Goal: Task Accomplishment & Management: Complete application form

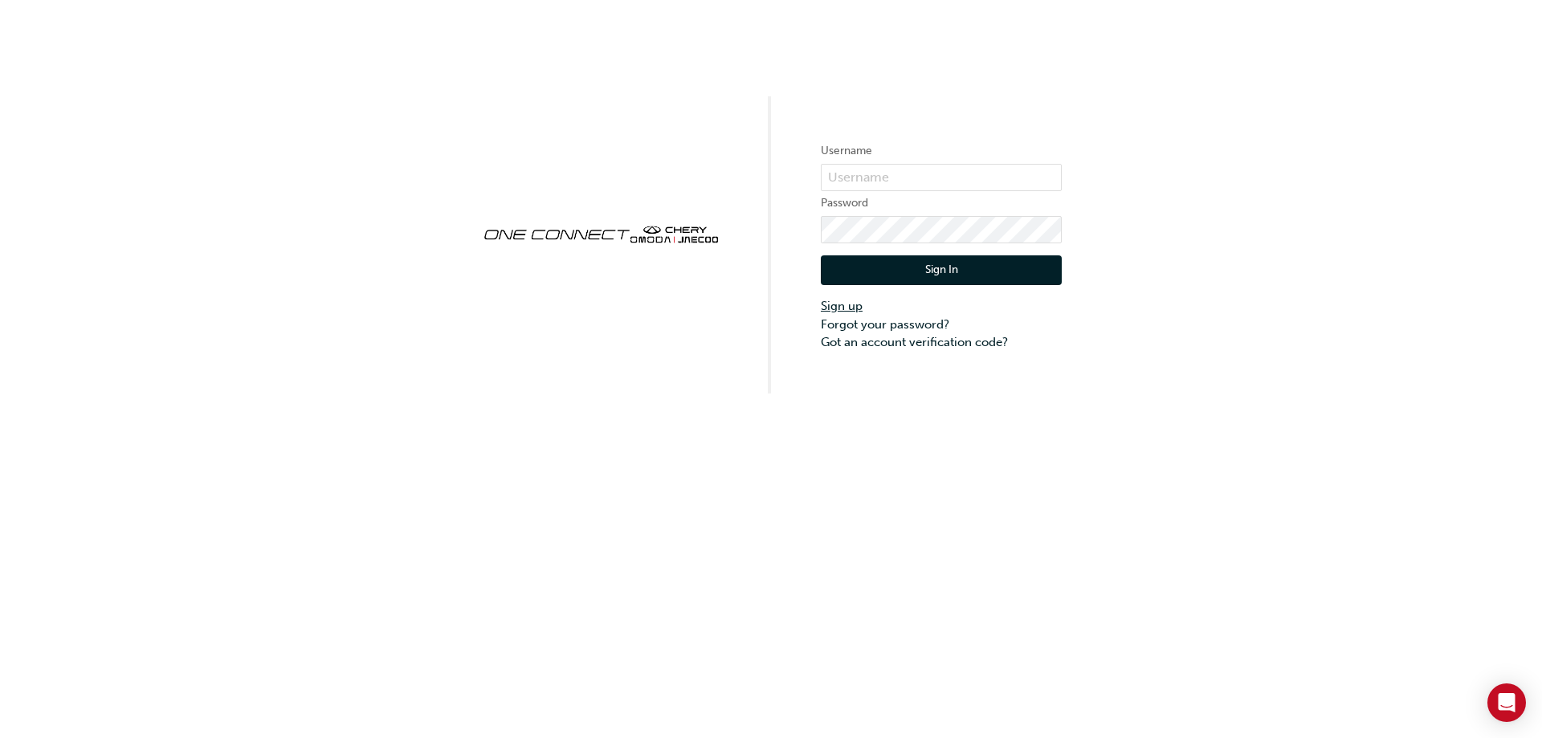
click at [834, 305] on link "Sign up" at bounding box center [941, 306] width 241 height 18
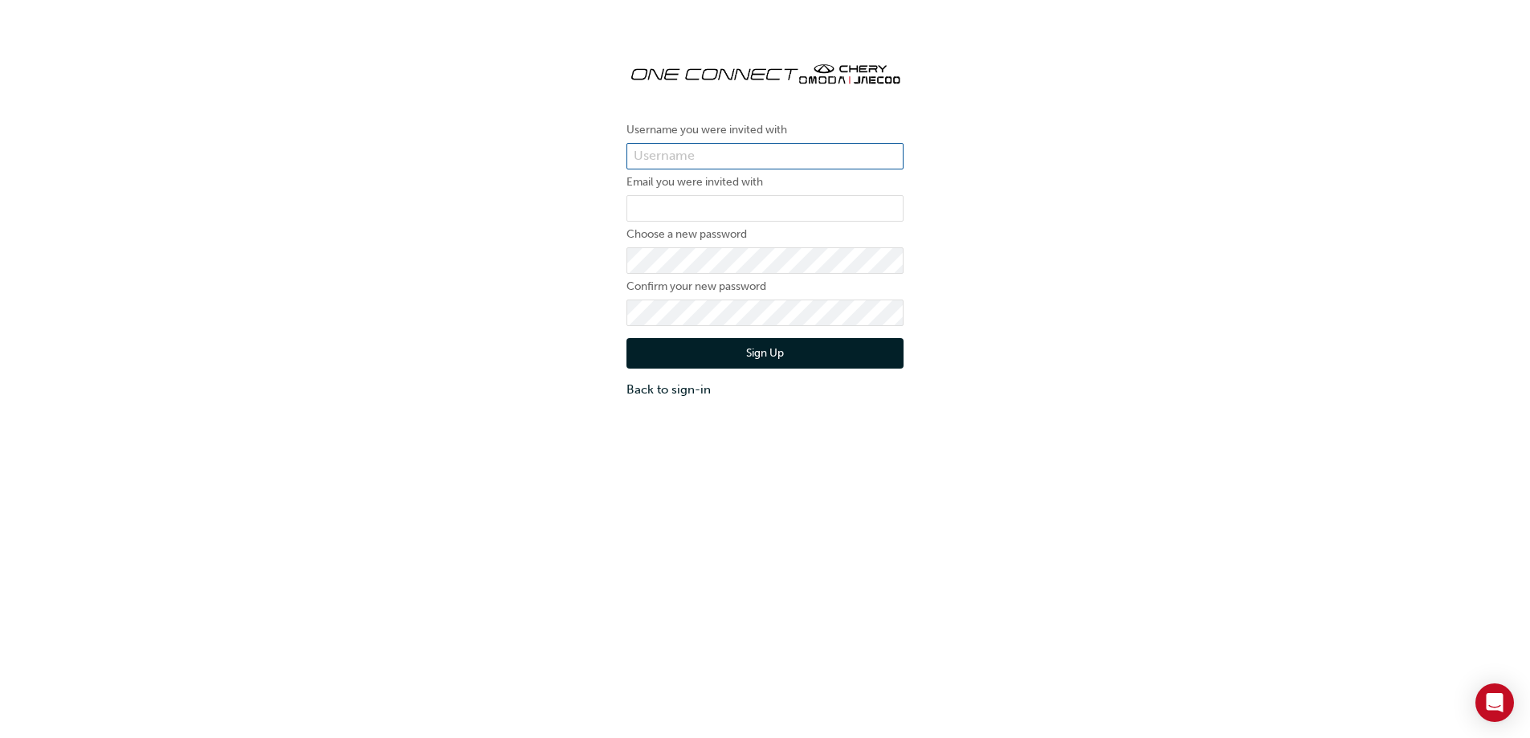
click at [657, 150] on input "text" at bounding box center [765, 156] width 277 height 27
type input "V"
type input "vince"
click at [672, 207] on input "email" at bounding box center [765, 208] width 277 height 27
type input "vince.marciano@macarthurautomotive.com.au"
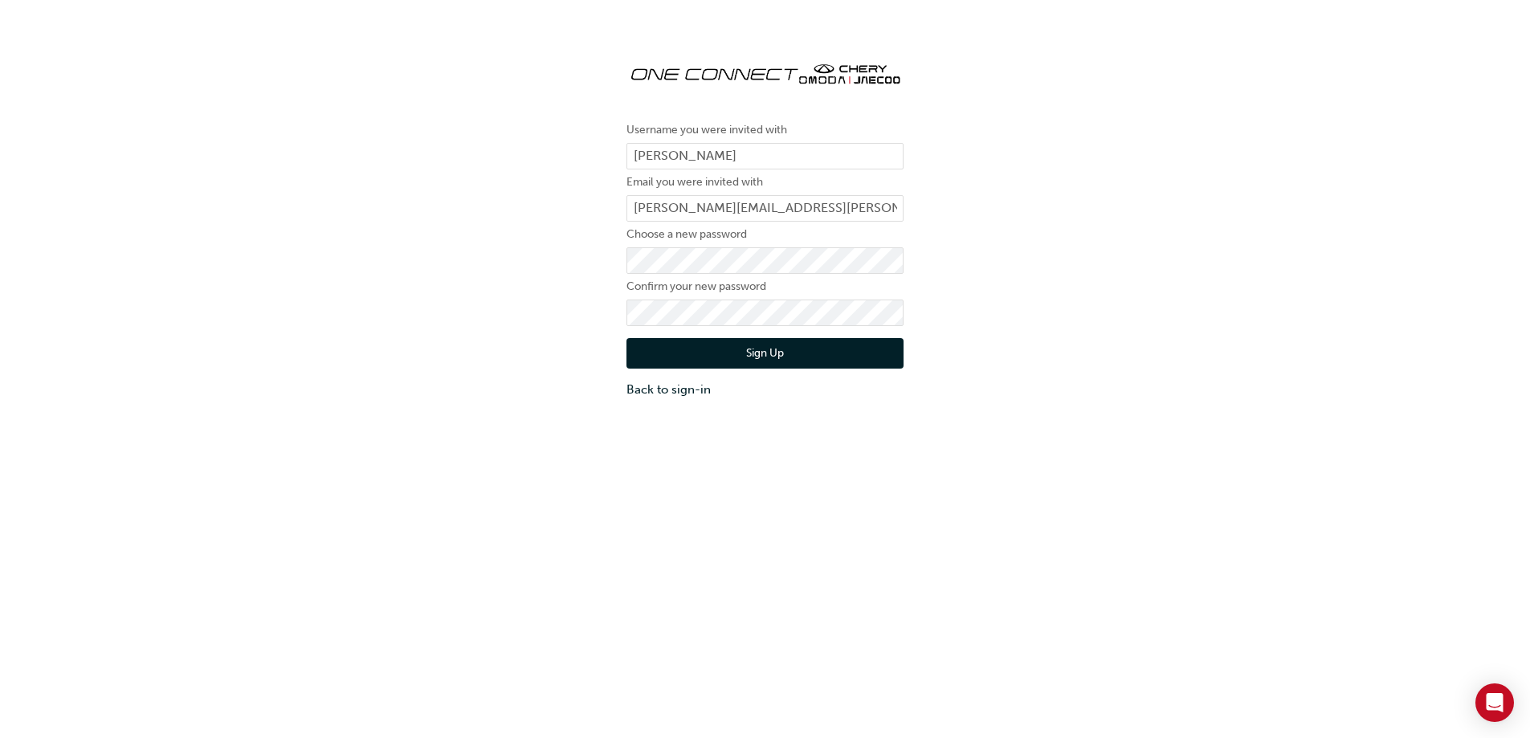
click at [688, 361] on button "Sign Up" at bounding box center [765, 353] width 277 height 31
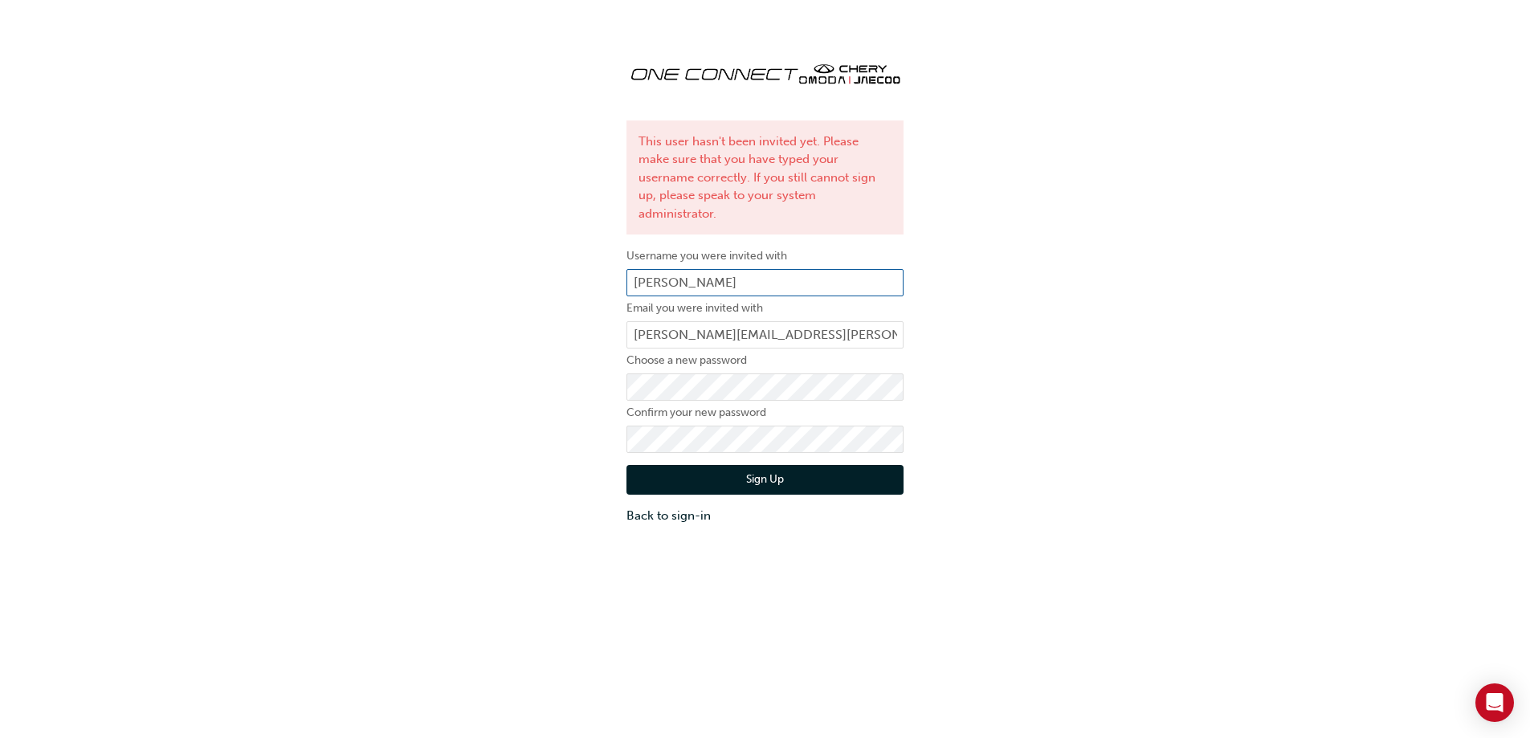
click at [701, 269] on input "vince" at bounding box center [765, 282] width 277 height 27
type input "vince marciano"
click at [749, 465] on button "Sign Up" at bounding box center [765, 480] width 277 height 31
drag, startPoint x: 762, startPoint y: 263, endPoint x: 464, endPoint y: 252, distance: 298.2
click at [476, 253] on div "This user hasn't been invited yet. Please make sure that you have typed your us…" at bounding box center [765, 286] width 1530 height 501
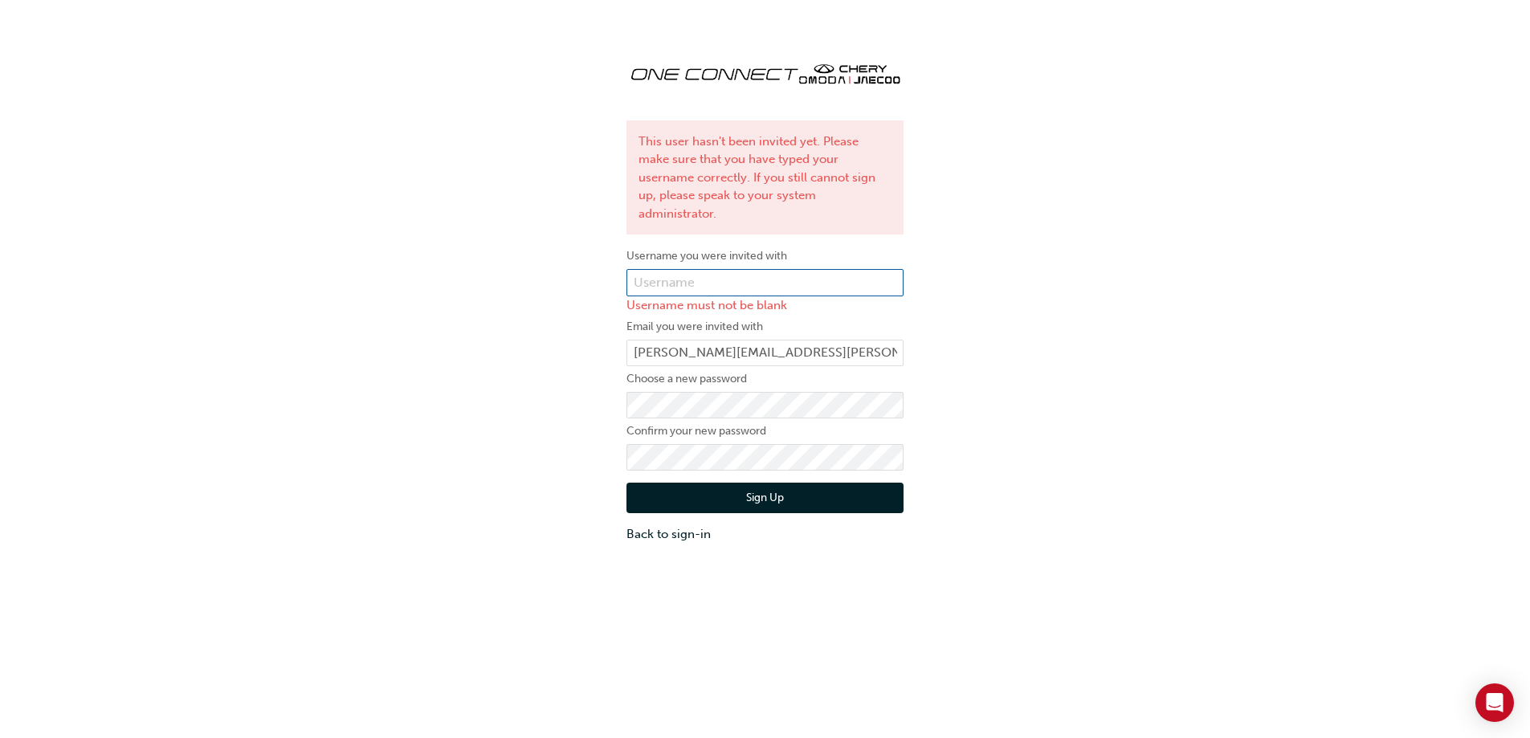
click at [725, 269] on input "text" at bounding box center [765, 282] width 277 height 27
type input "vince.marciano@macarthurautomotive.com.au"
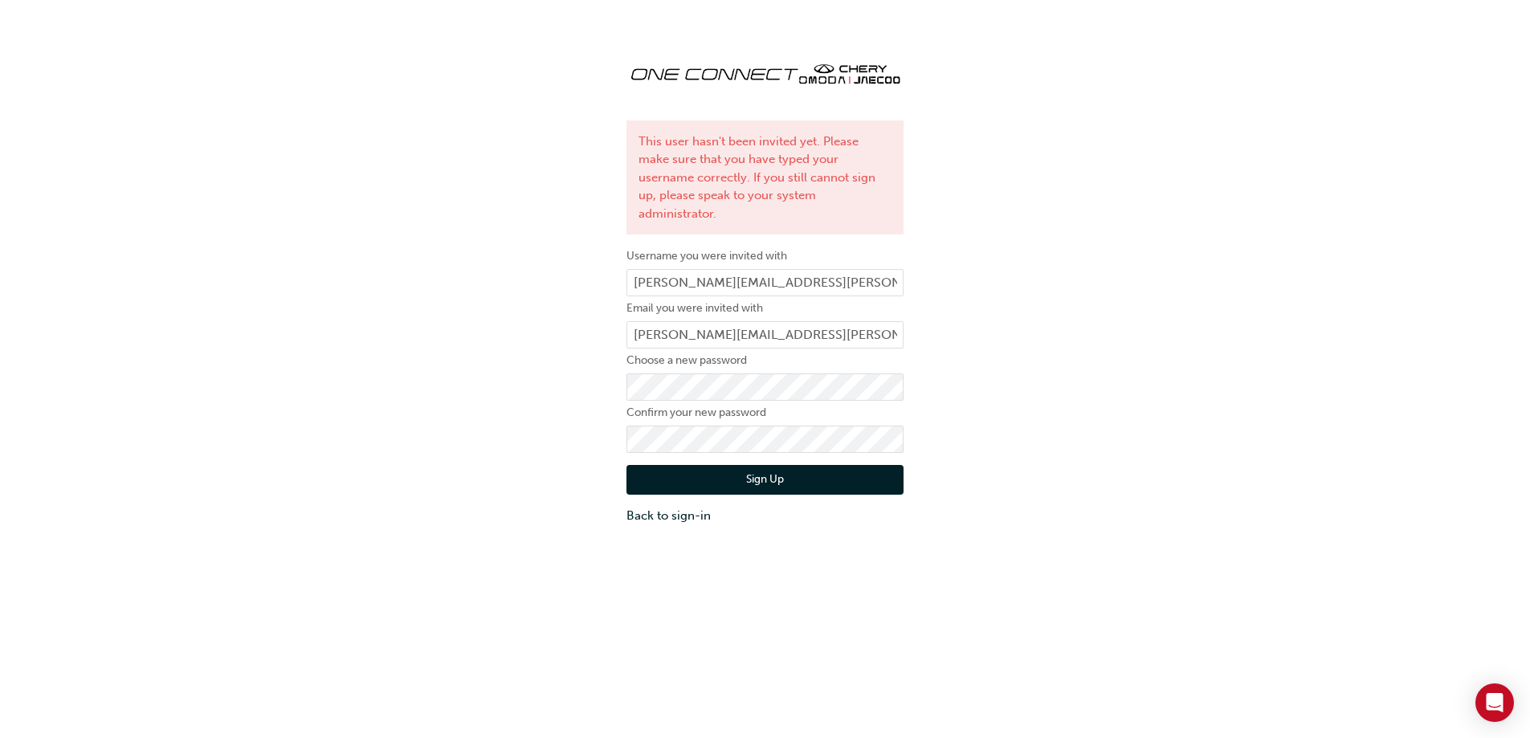
click at [761, 466] on button "Sign Up" at bounding box center [765, 480] width 277 height 31
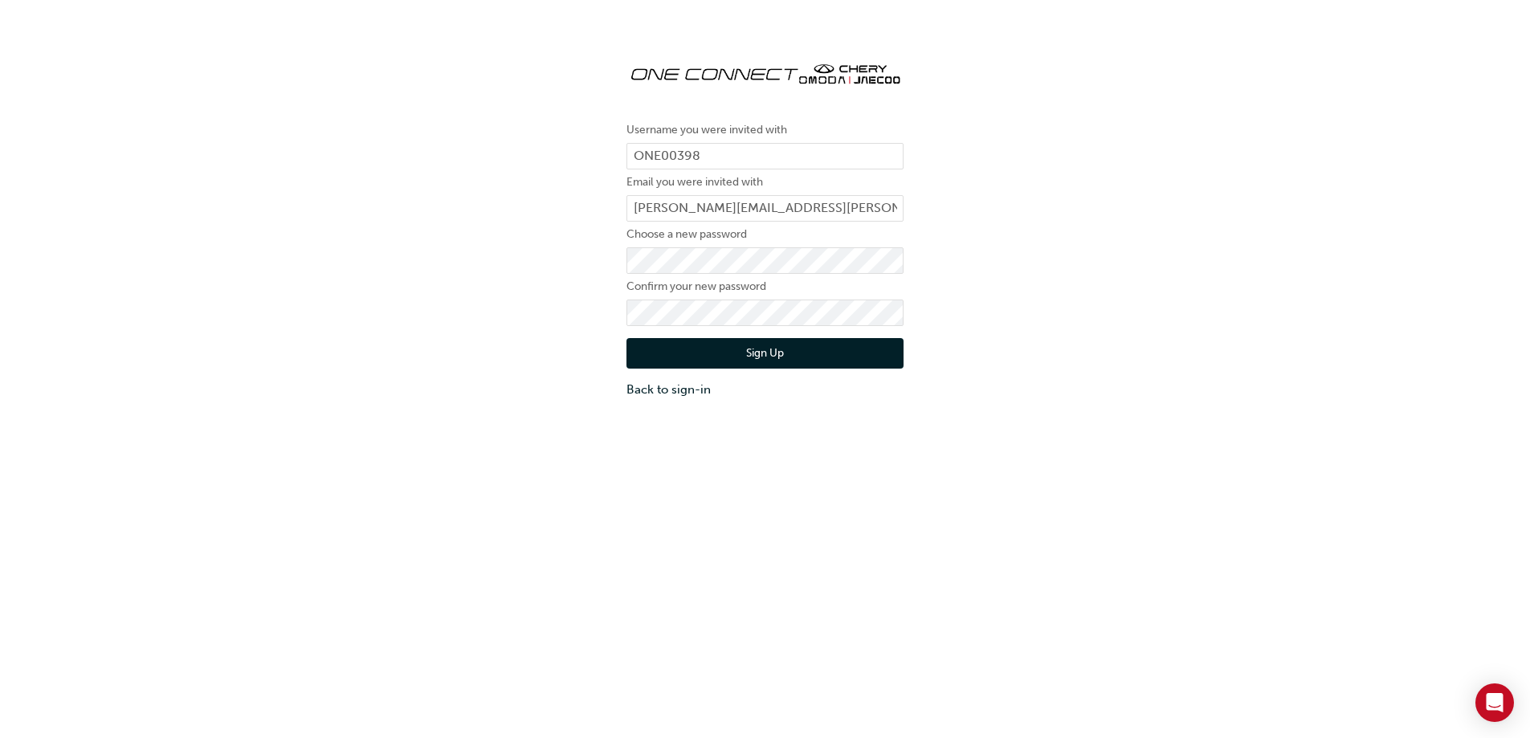
click at [680, 358] on button "Sign Up" at bounding box center [765, 353] width 277 height 31
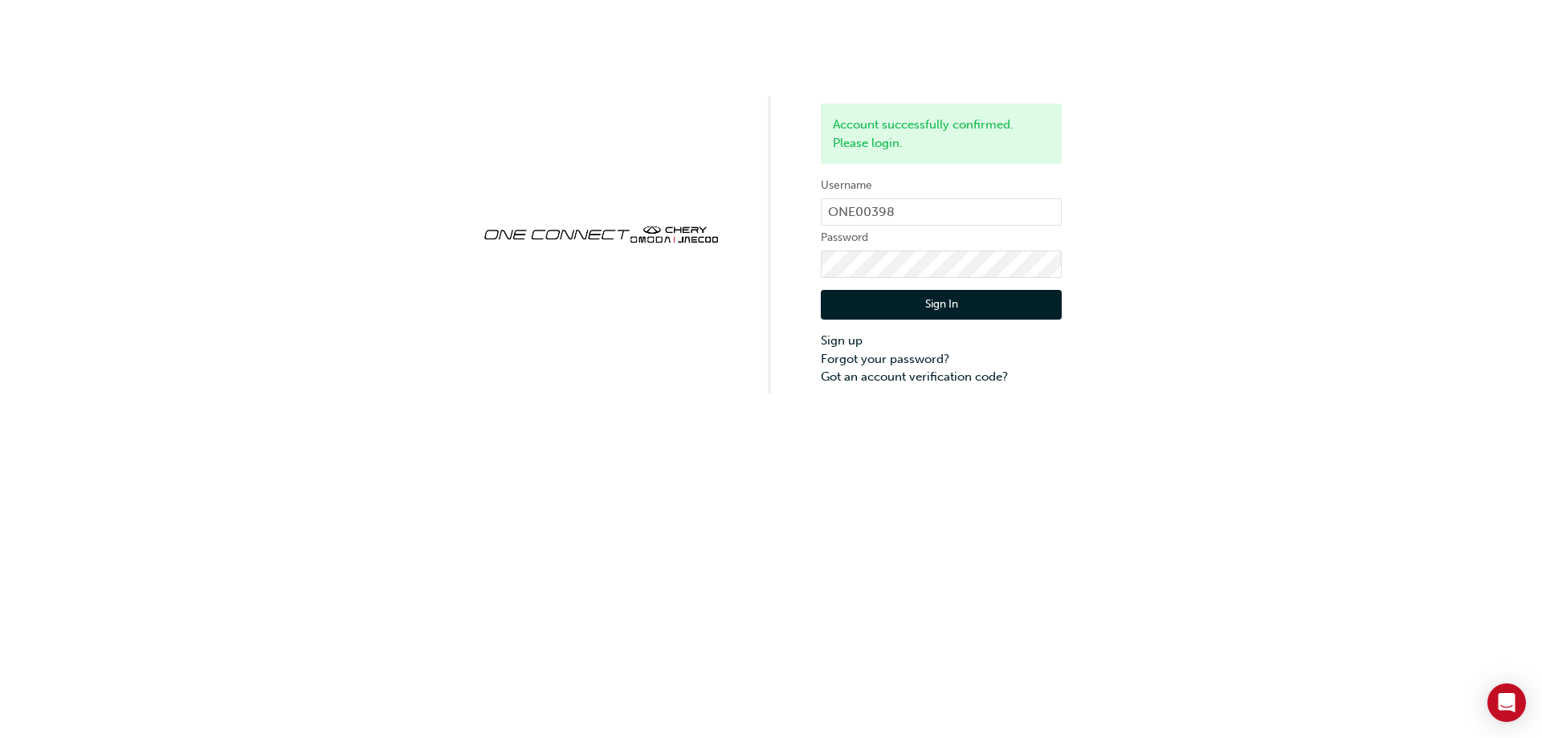
click at [881, 304] on button "Sign In" at bounding box center [941, 305] width 241 height 31
